Goal: Check status: Check status

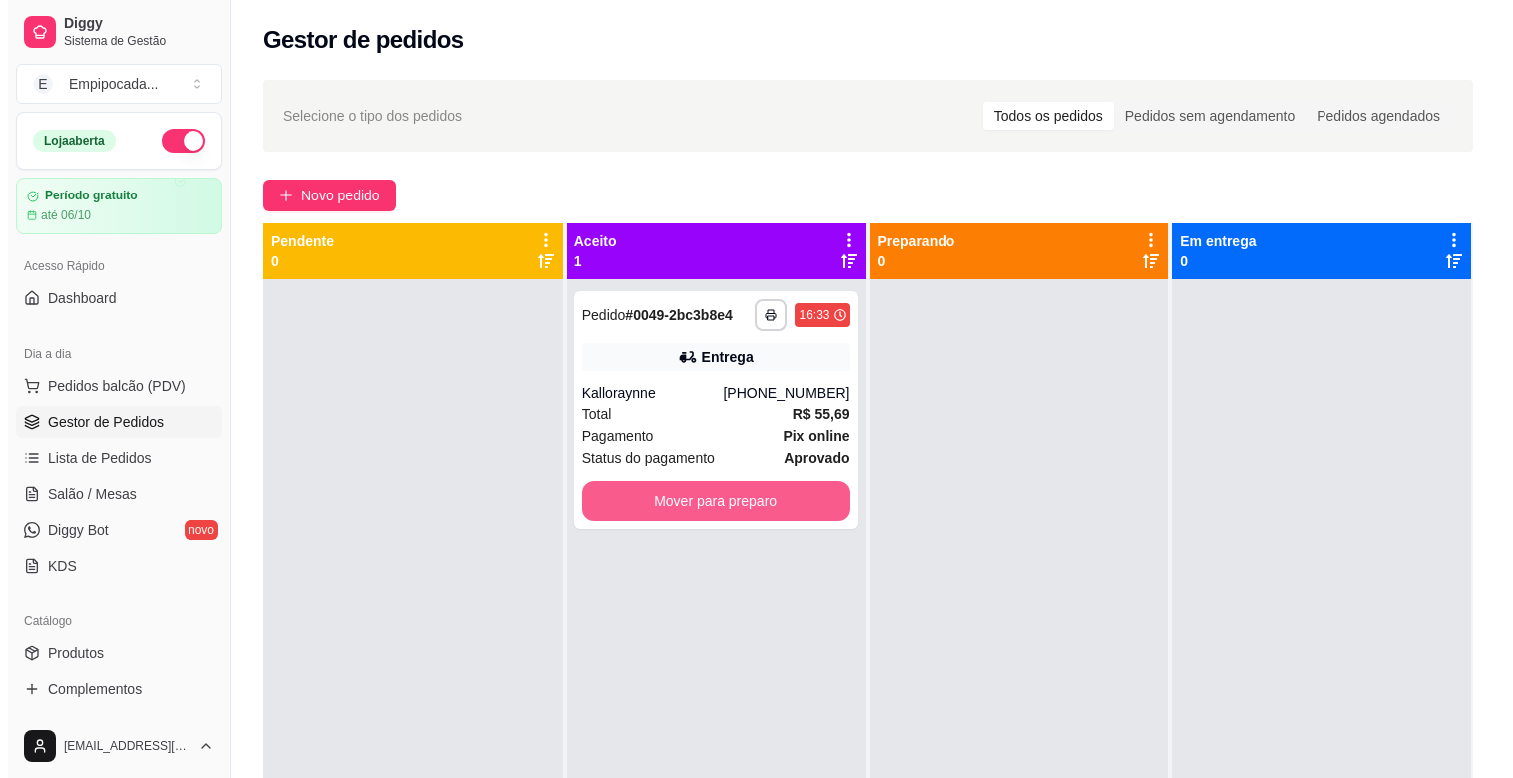
scroll to position [68, 0]
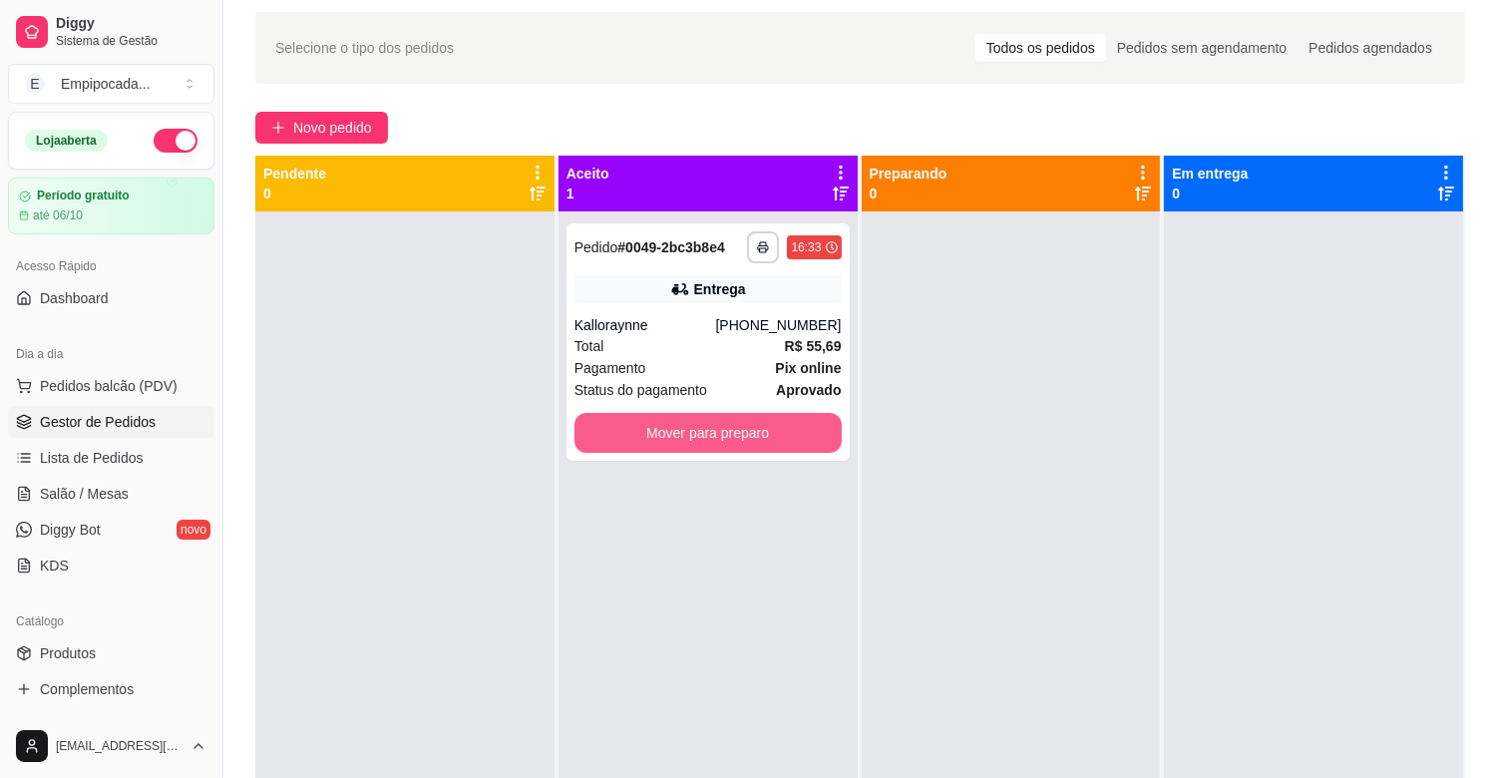
click at [752, 422] on button "Mover para preparo" at bounding box center [708, 433] width 267 height 40
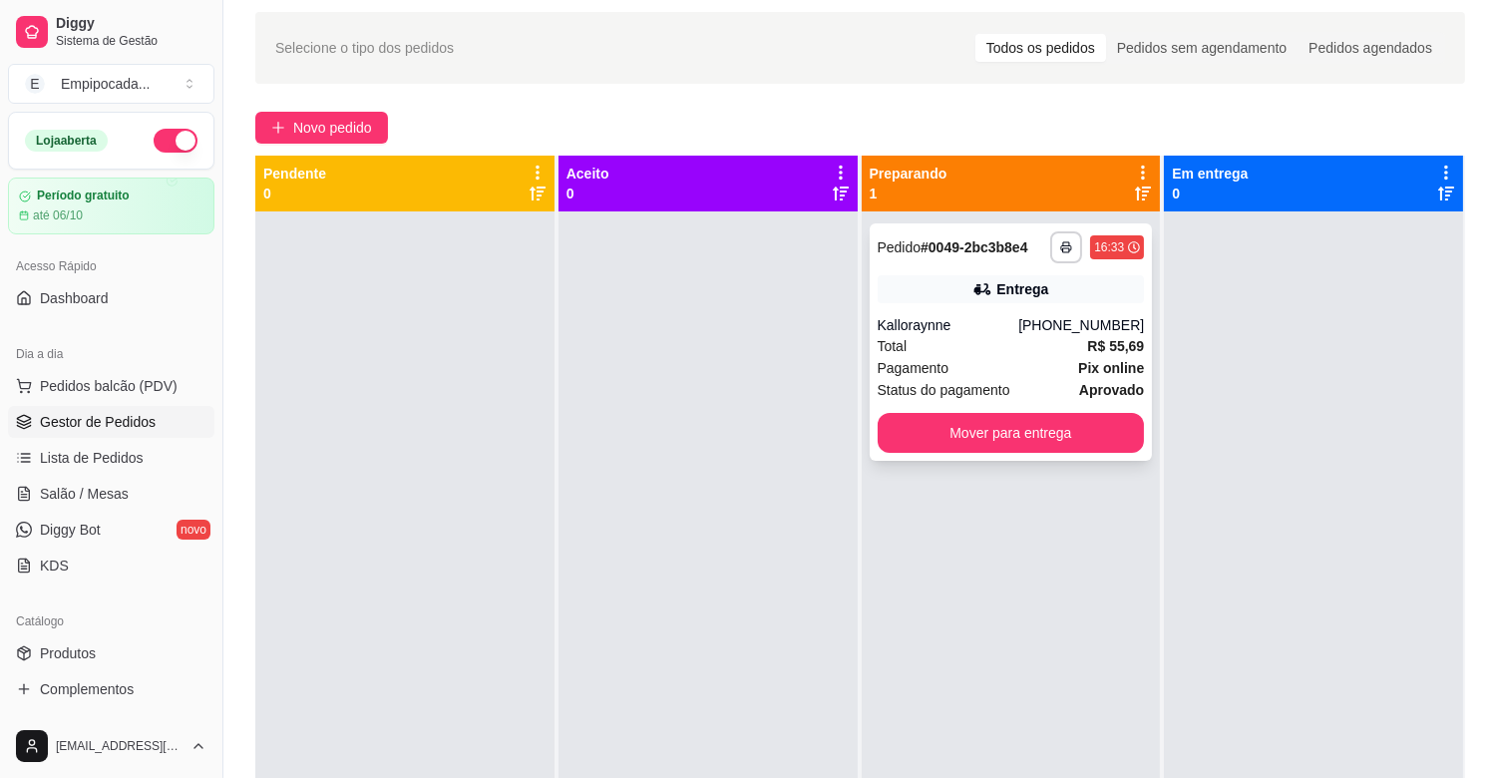
click at [1000, 335] on div "Total R$ 55,69" at bounding box center [1011, 346] width 267 height 22
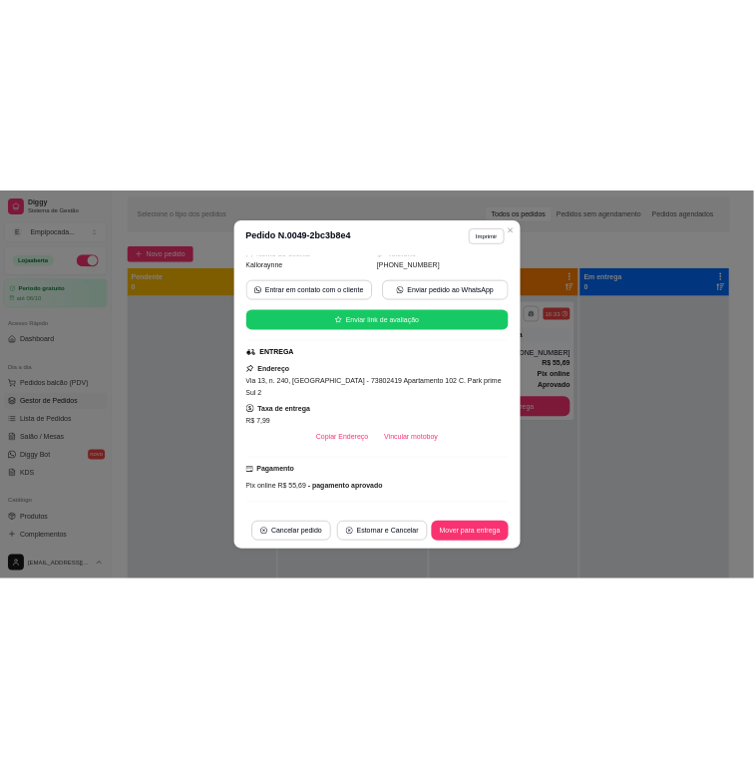
scroll to position [0, 0]
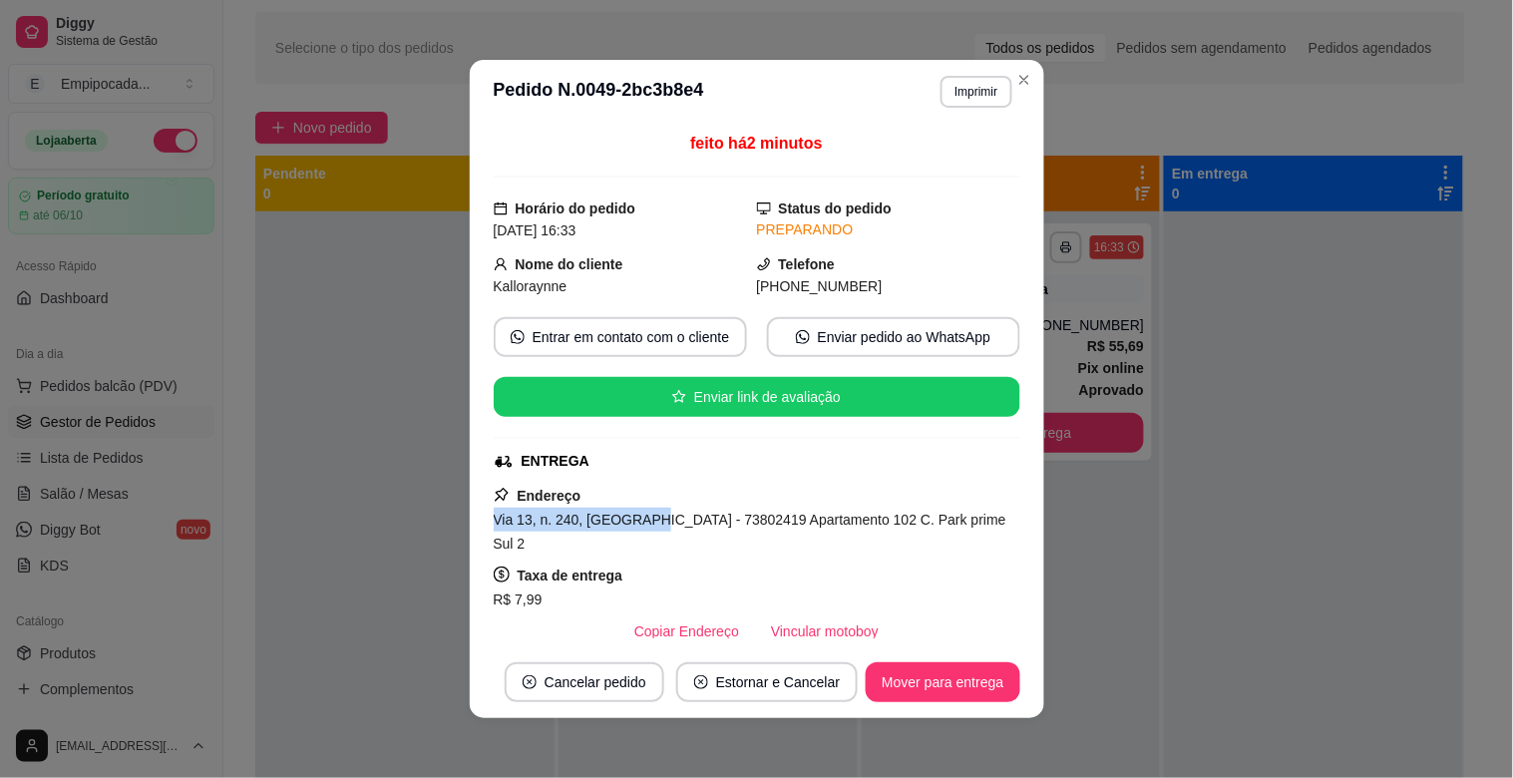
drag, startPoint x: 486, startPoint y: 521, endPoint x: 630, endPoint y: 525, distance: 144.7
click at [630, 525] on span "Via 13, n. 240, [GEOGRAPHIC_DATA] - 73802419 Apartamento 102 C. Park prime Sul 2" at bounding box center [750, 532] width 513 height 40
copy span "Via 13, n. 240, [GEOGRAPHIC_DATA]"
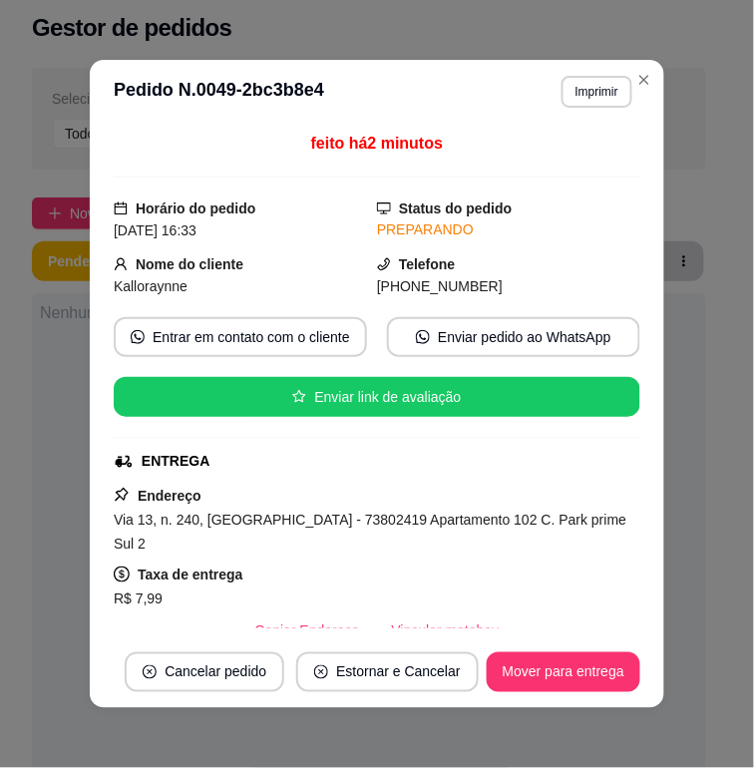
click at [455, 120] on header "**********" at bounding box center [377, 92] width 575 height 64
click at [379, 491] on div "Endereço [STREET_ADDRESS] 240, [GEOGRAPHIC_DATA] - 73802419 Apartamento 102 C. …" at bounding box center [377, 568] width 527 height 168
click at [432, 537] on div "Endereço [STREET_ADDRESS] 240, [GEOGRAPHIC_DATA] - 73802419 Apartamento 102 C. …" at bounding box center [377, 568] width 527 height 168
click at [395, 479] on div "feito há 2 minutos Horário do pedido [DATE] 16:33 Status do pedido PREPARANDO N…" at bounding box center [377, 380] width 527 height 497
drag, startPoint x: 465, startPoint y: 287, endPoint x: 361, endPoint y: 293, distance: 103.9
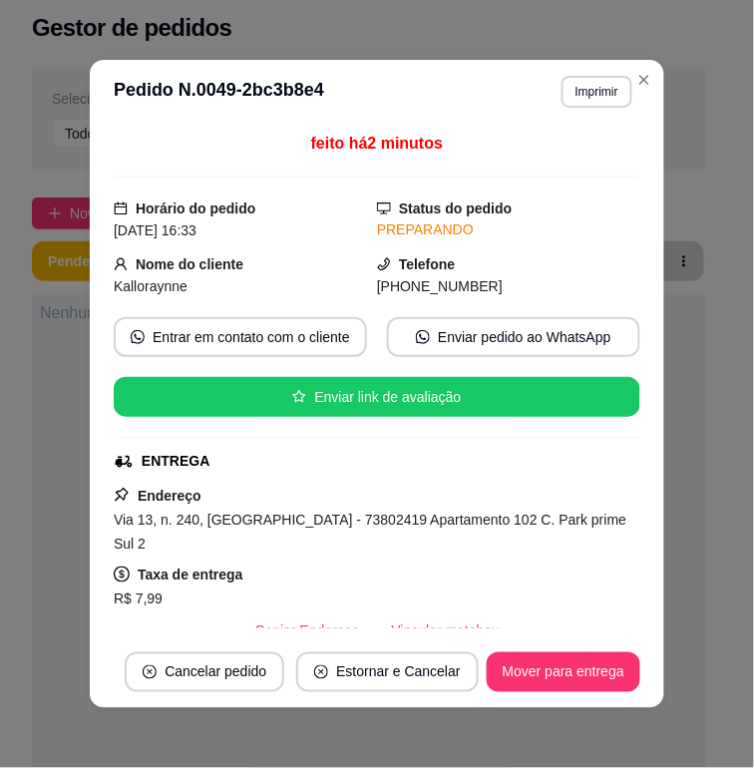
click at [377, 293] on div "[PHONE_NUMBER]" at bounding box center [508, 286] width 263 height 22
copy span "[PHONE_NUMBER]"
click at [473, 253] on div "Telefone [PHONE_NUMBER]" at bounding box center [508, 275] width 263 height 44
click at [533, 471] on div "ENTREGA" at bounding box center [375, 461] width 523 height 21
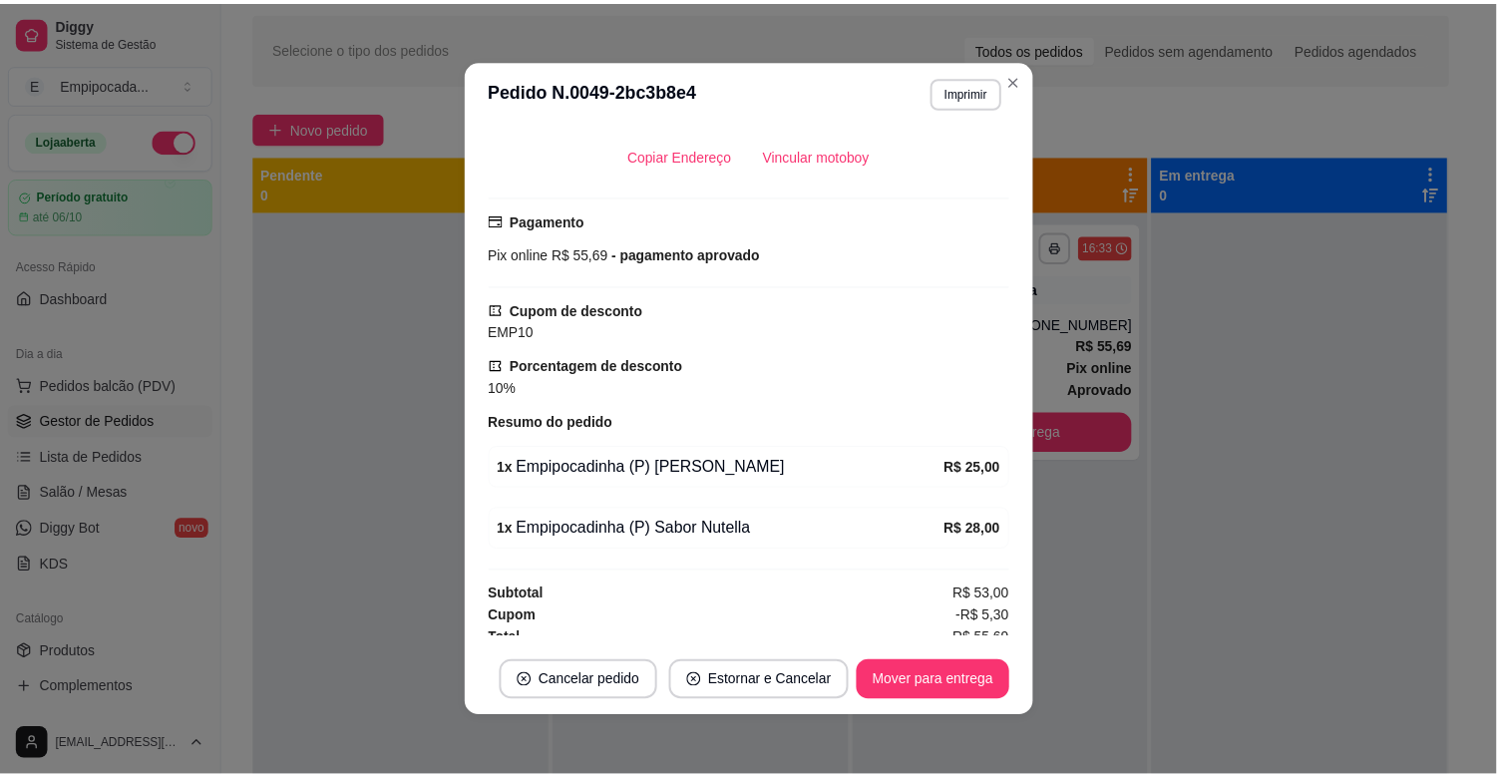
scroll to position [467, 0]
